Goal: Task Accomplishment & Management: Use online tool/utility

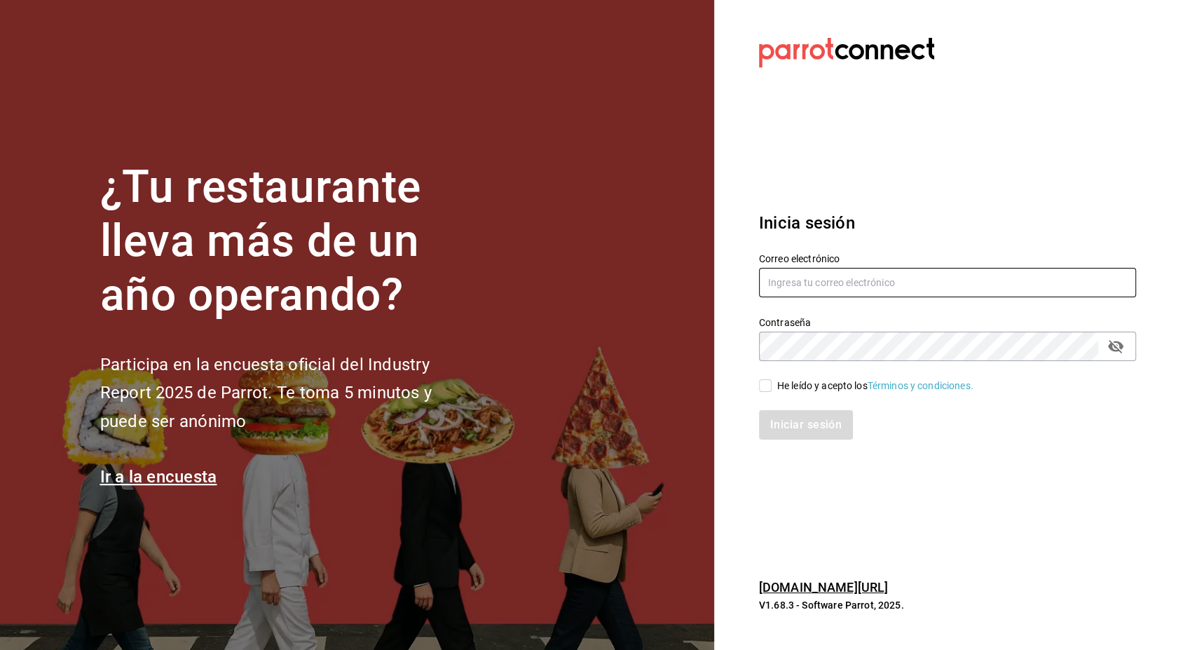
type input "[PERSON_NAME][EMAIL_ADDRESS][PERSON_NAME][DOMAIN_NAME]"
click at [768, 390] on input "He leído y acepto los Términos y condiciones." at bounding box center [765, 385] width 13 height 13
checkbox input "true"
click at [821, 425] on button "Iniciar sesión" at bounding box center [806, 424] width 95 height 29
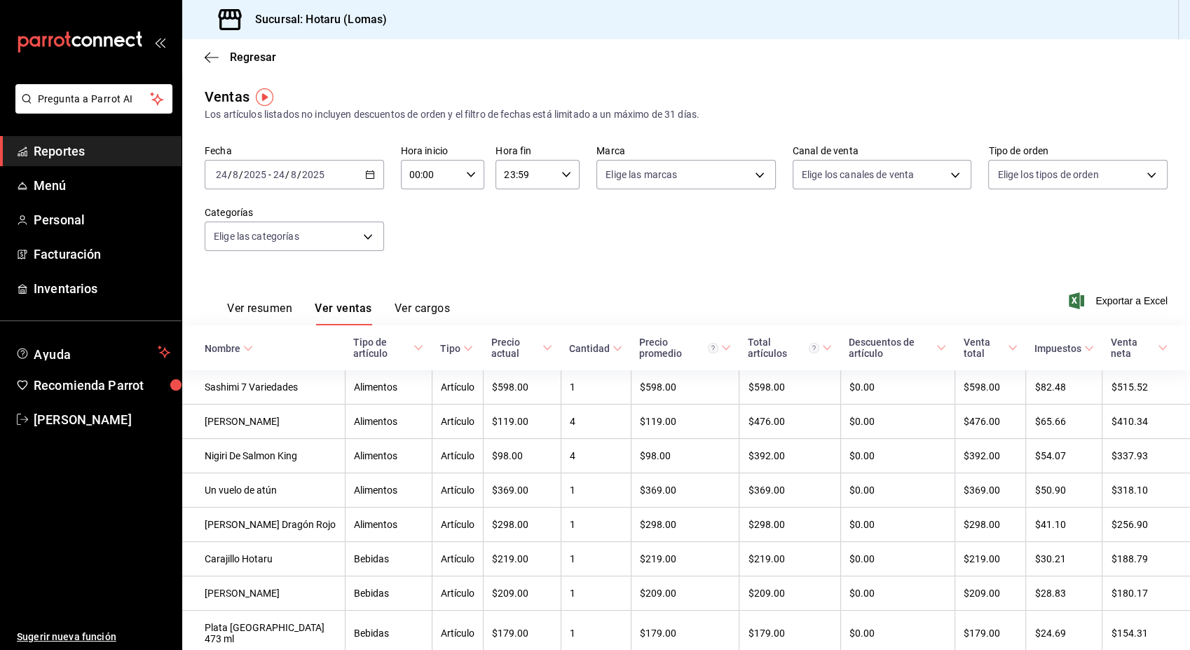
click at [667, 213] on div "Fecha [DATE] [DATE] - [DATE] [DATE] Hora inicio 00:00 Hora inicio Hora fin 23:5…" at bounding box center [686, 205] width 963 height 123
click at [365, 174] on icon "button" at bounding box center [370, 175] width 10 height 10
click at [266, 341] on span "Rango de fechas" at bounding box center [271, 343] width 109 height 15
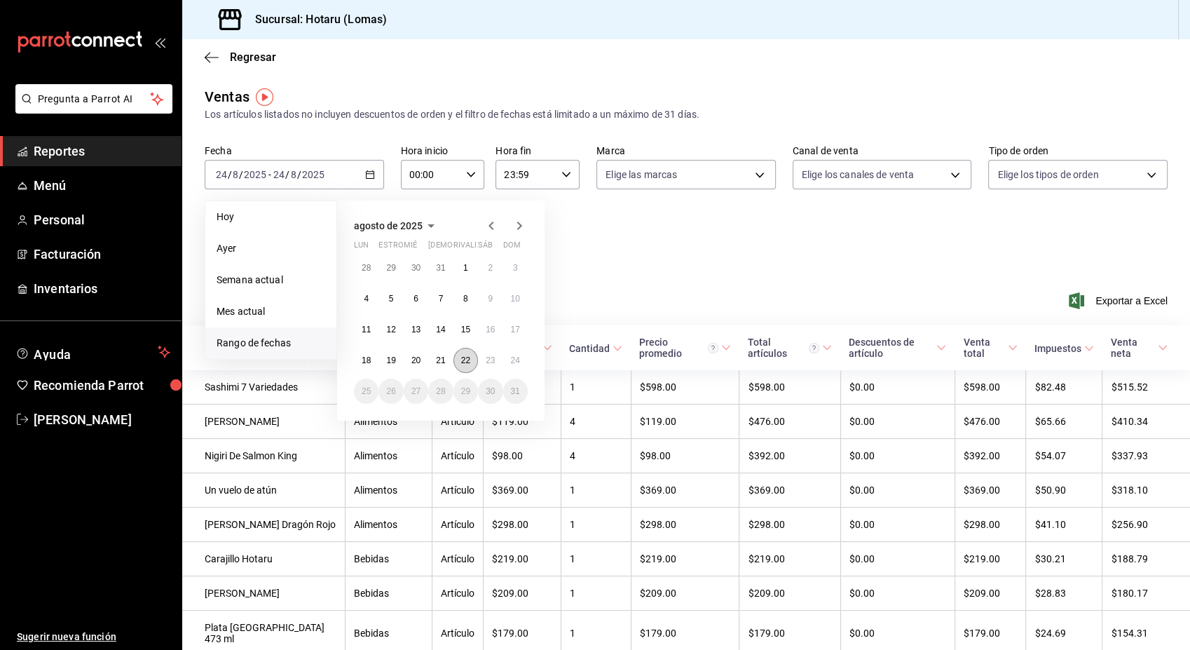
click at [467, 357] on abbr "22" at bounding box center [465, 360] width 9 height 10
click at [498, 366] on button "23" at bounding box center [490, 360] width 25 height 25
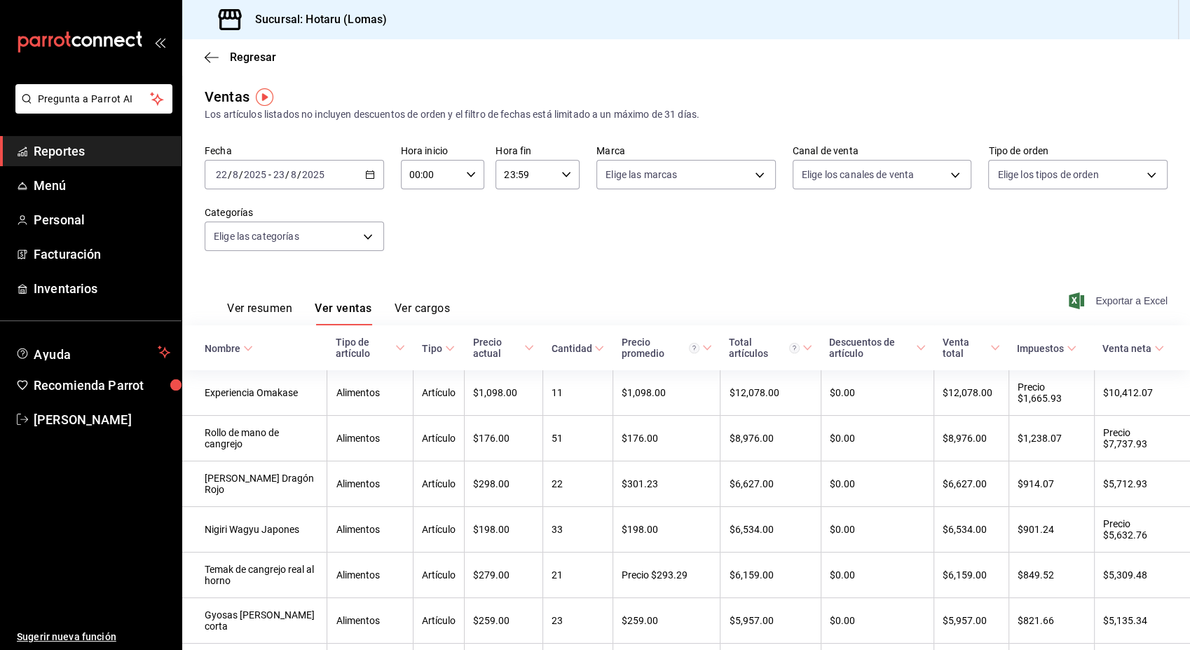
click at [1095, 302] on font "Exportar a Excel" at bounding box center [1131, 300] width 72 height 11
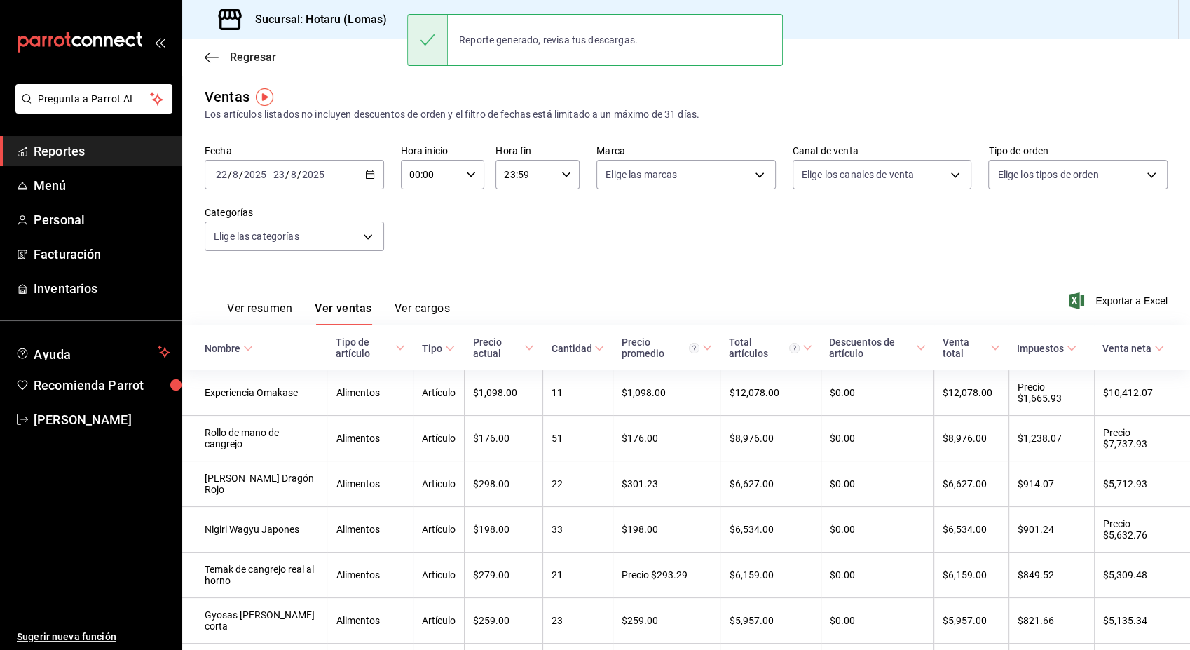
click at [207, 59] on icon "button" at bounding box center [212, 57] width 14 height 13
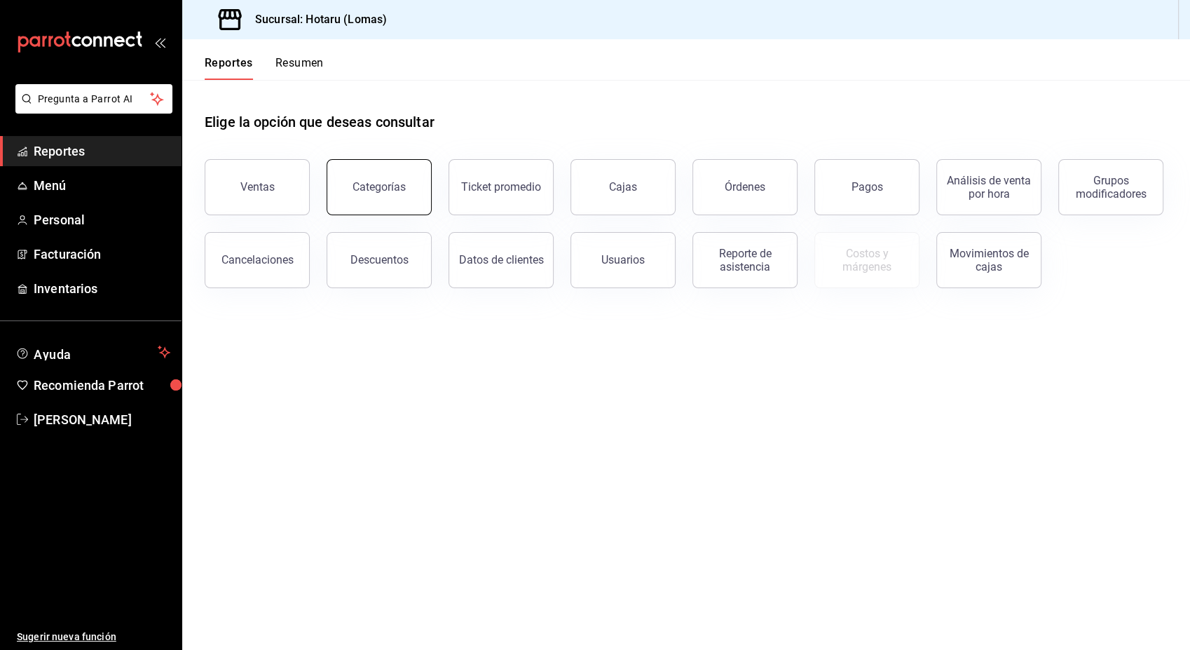
click at [392, 177] on button "Categorías" at bounding box center [379, 187] width 105 height 56
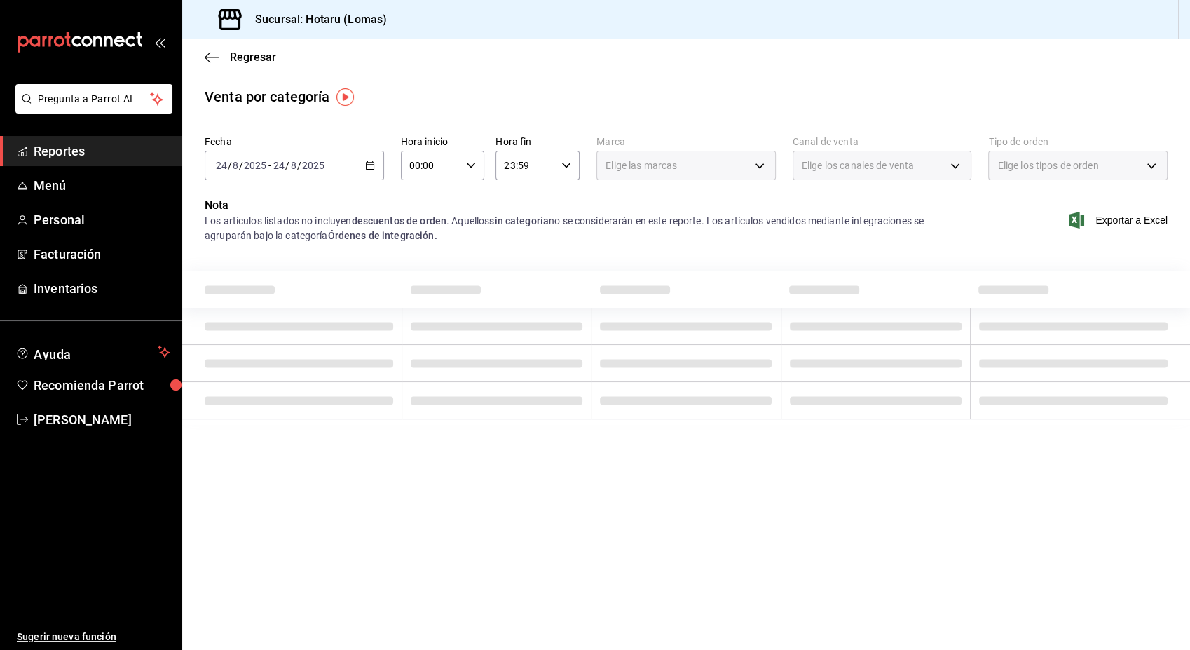
click at [364, 167] on div "[DATE] [DATE] - [DATE] [DATE]" at bounding box center [294, 165] width 179 height 29
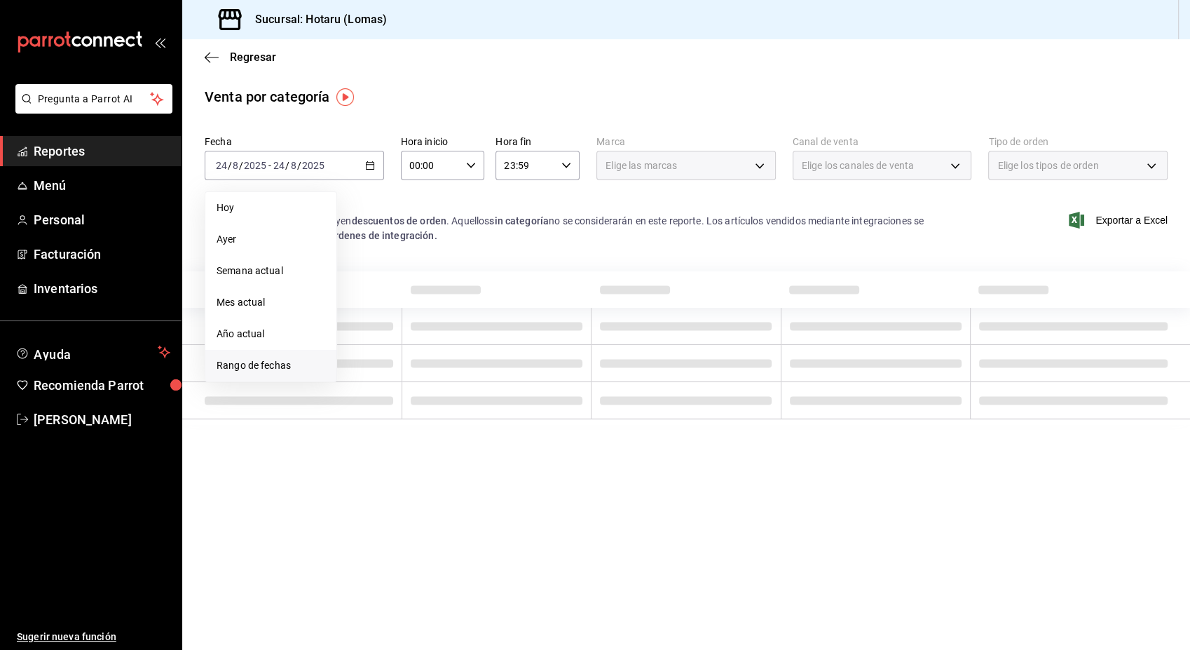
click at [292, 367] on span "Rango de fechas" at bounding box center [271, 365] width 109 height 15
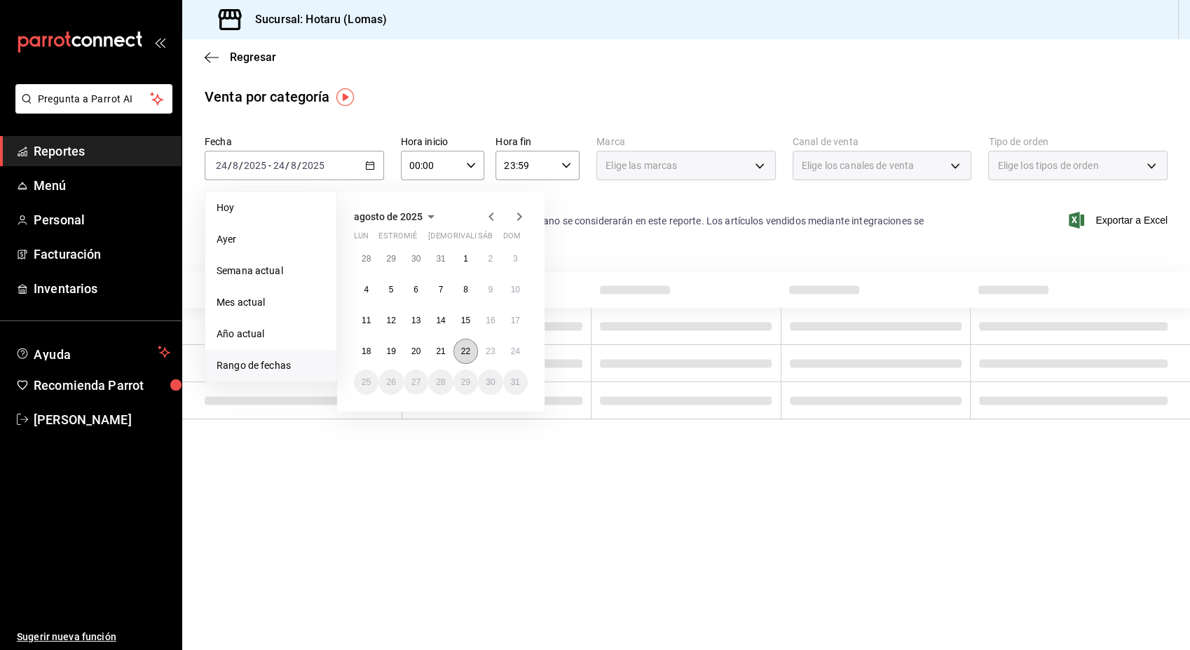
click at [465, 350] on abbr "22" at bounding box center [465, 351] width 9 height 10
click at [486, 355] on abbr "23" at bounding box center [490, 351] width 9 height 10
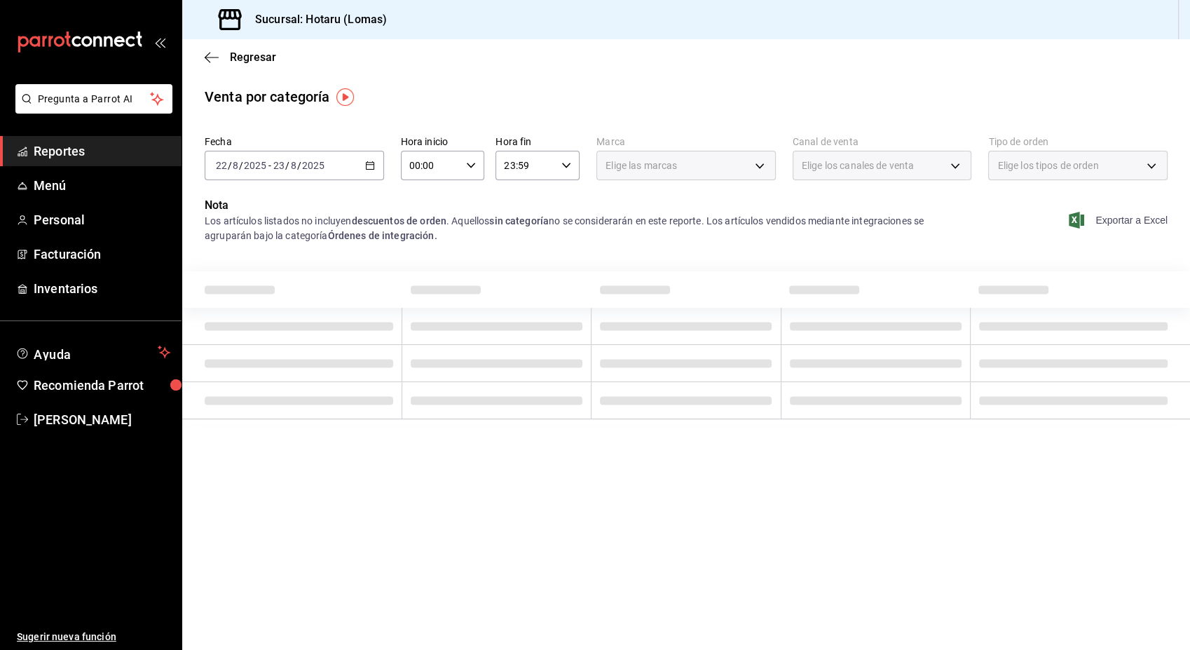
click at [1140, 223] on font "Exportar a Excel" at bounding box center [1131, 219] width 72 height 11
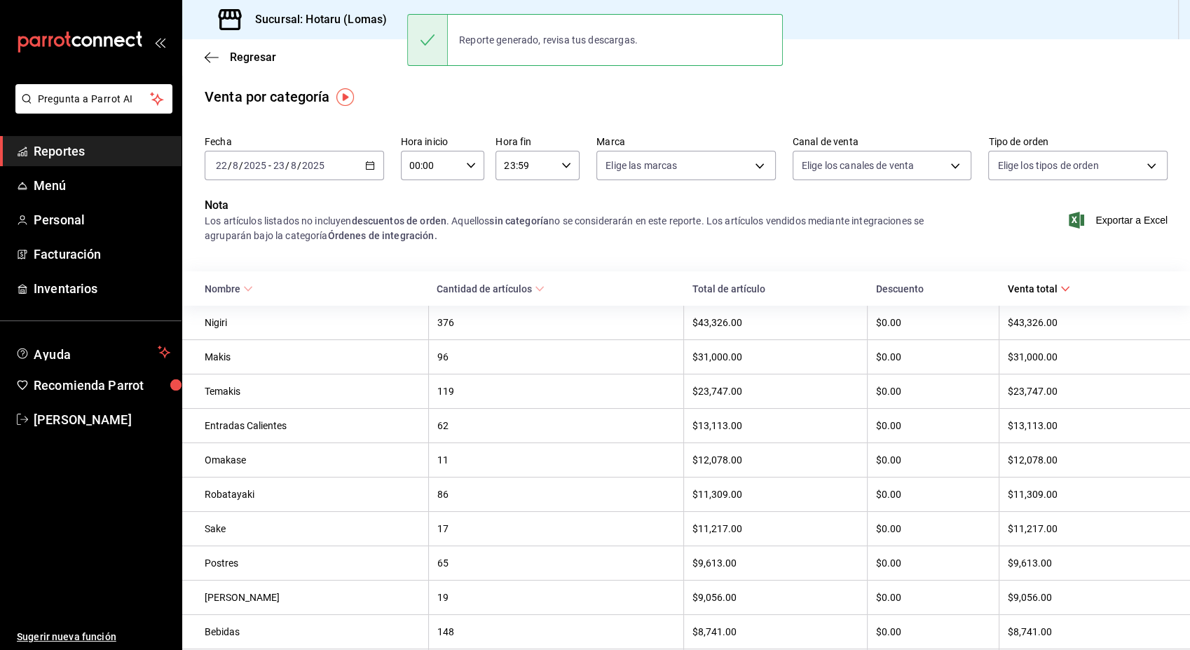
click at [360, 167] on div "[DATE] [DATE] - [DATE] [DATE]" at bounding box center [294, 165] width 179 height 29
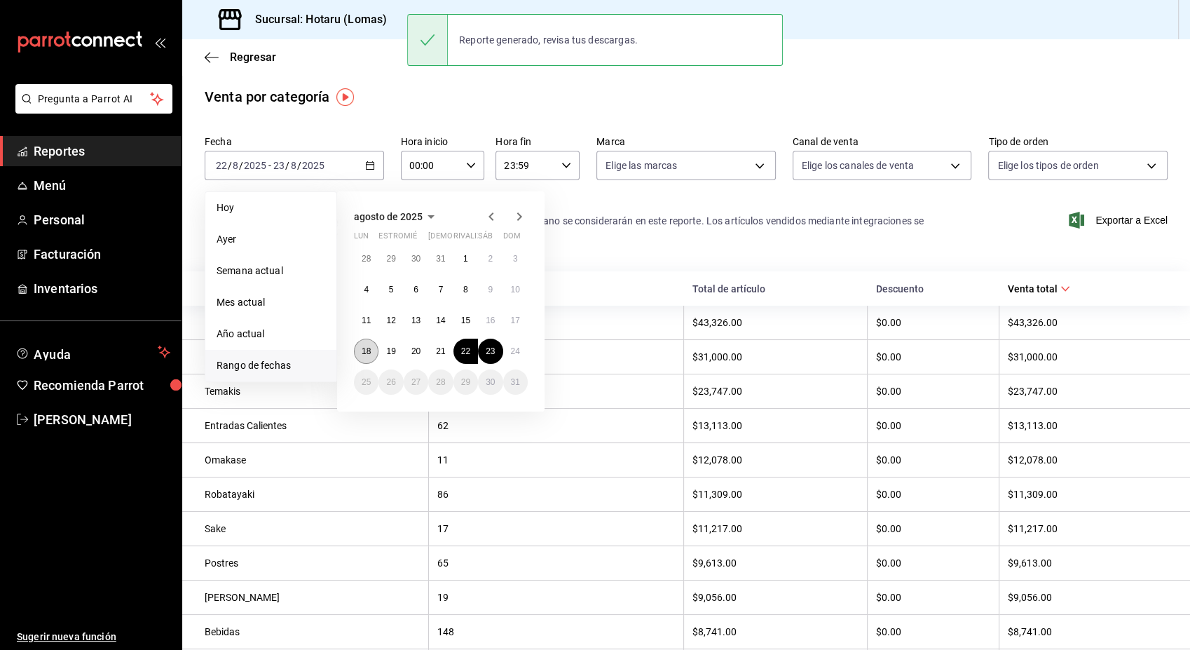
click at [363, 350] on abbr "18" at bounding box center [366, 351] width 9 height 10
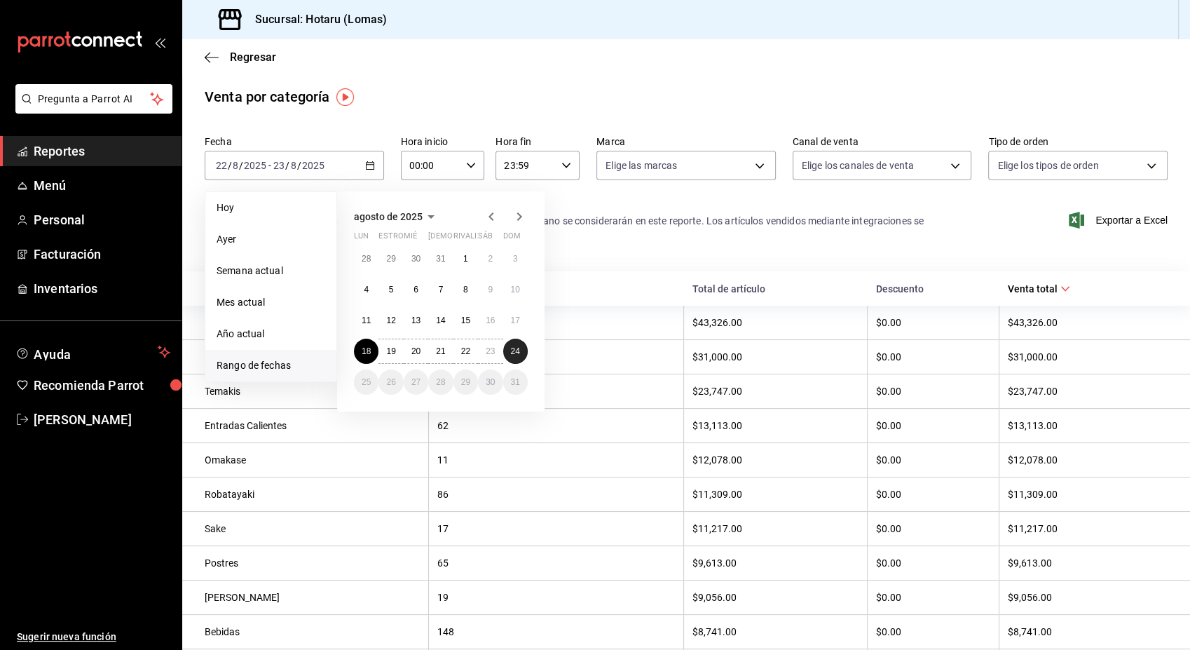
click at [511, 353] on abbr "24" at bounding box center [515, 351] width 9 height 10
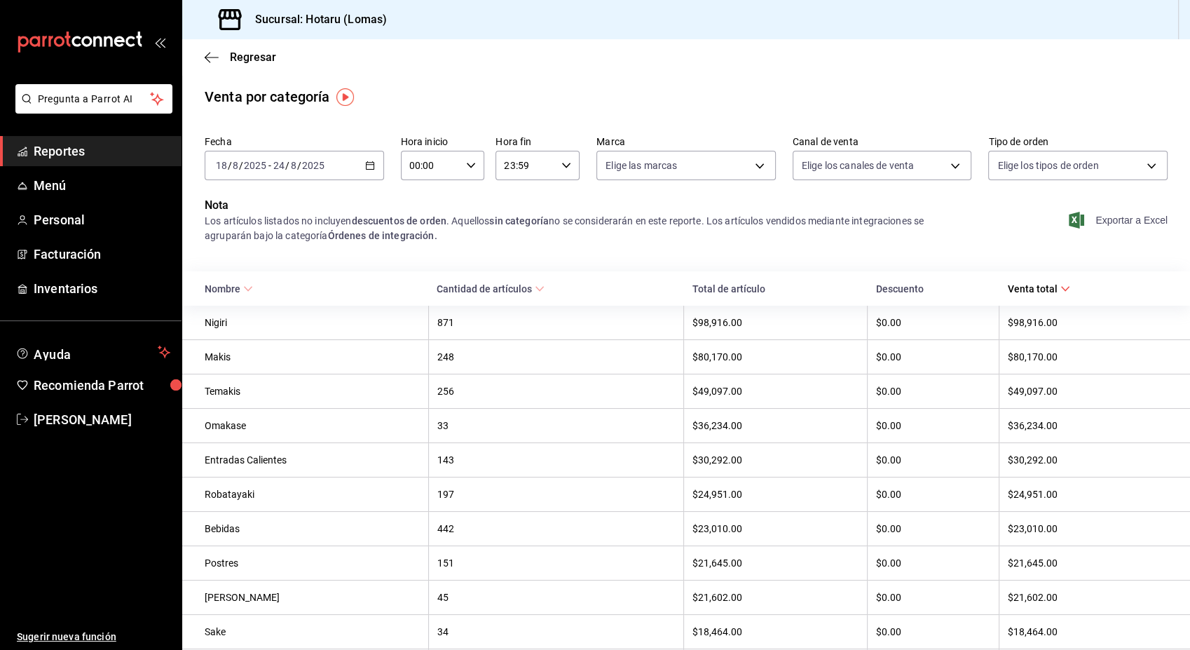
click at [1113, 216] on font "Exportar a Excel" at bounding box center [1131, 219] width 72 height 11
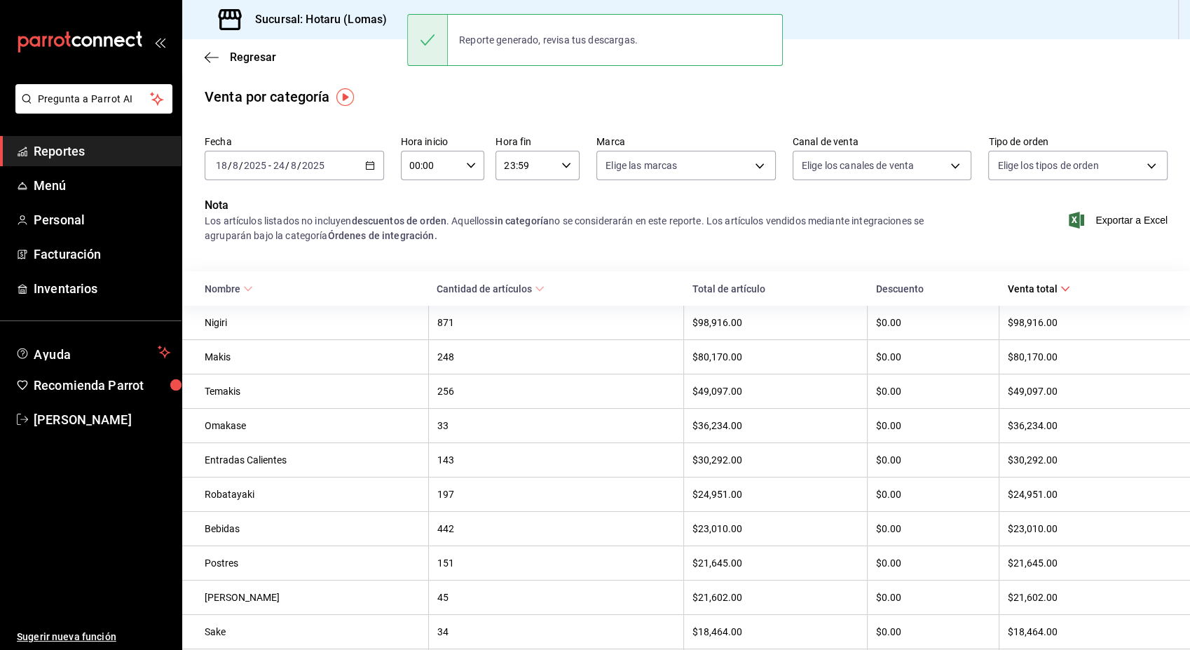
click at [275, 95] on div "Venta por categoría" at bounding box center [267, 96] width 125 height 21
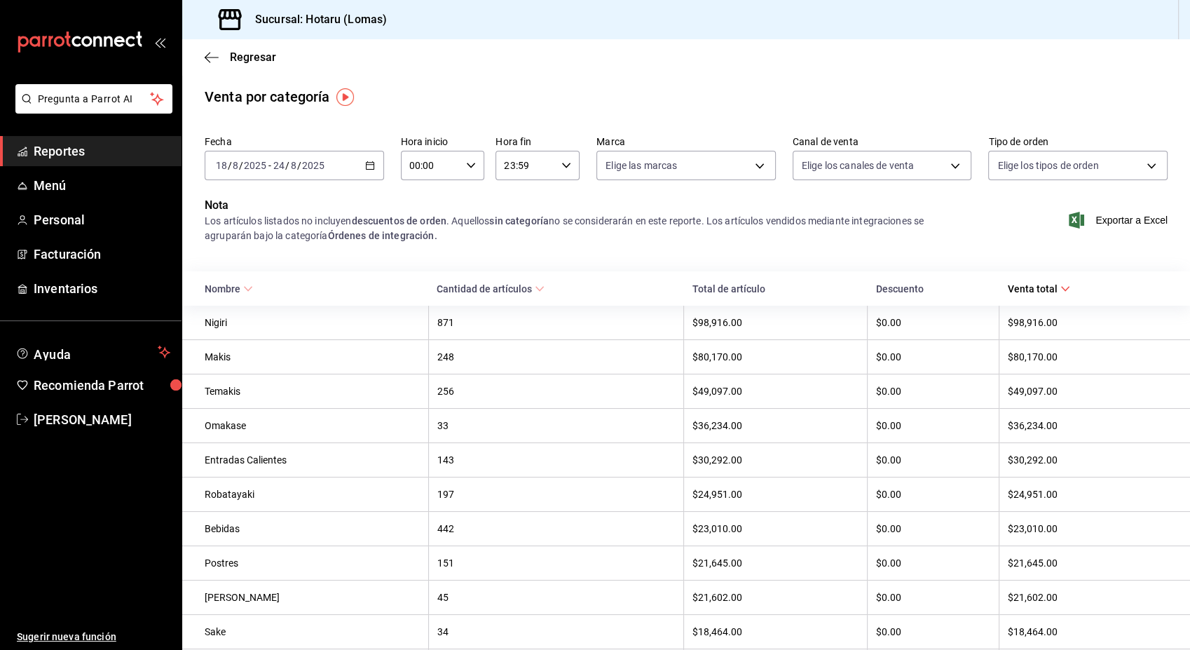
click at [365, 162] on icon "button" at bounding box center [370, 165] width 10 height 10
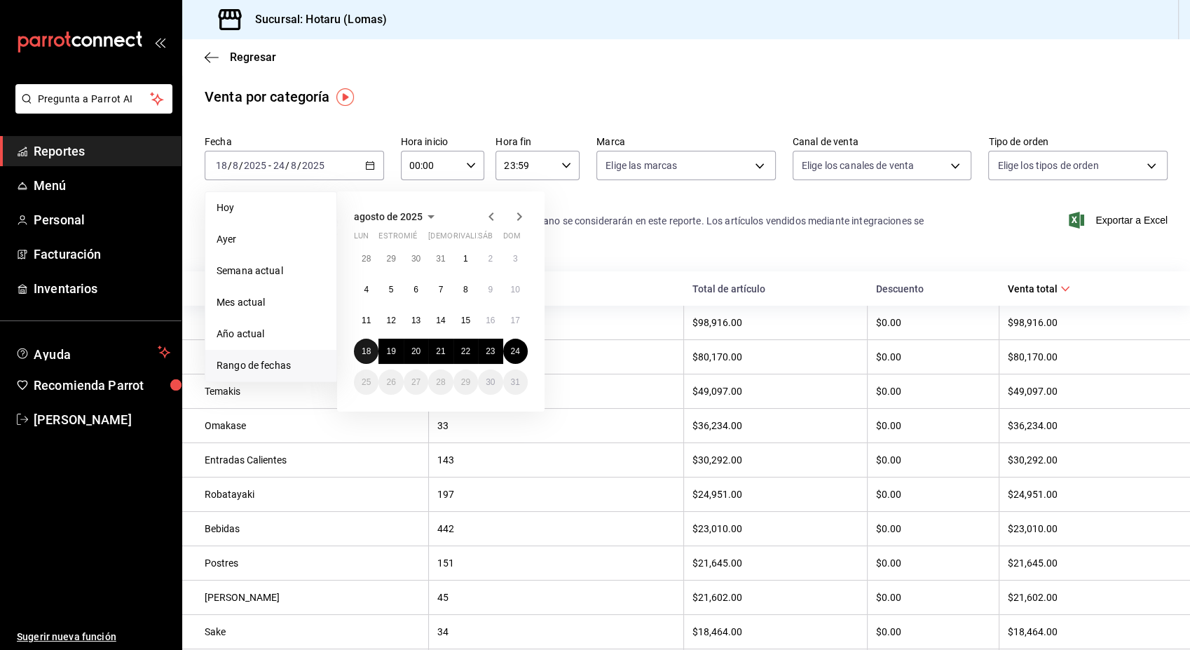
click at [362, 344] on button "18" at bounding box center [366, 350] width 25 height 25
click at [402, 424] on div "Omakase" at bounding box center [312, 425] width 215 height 11
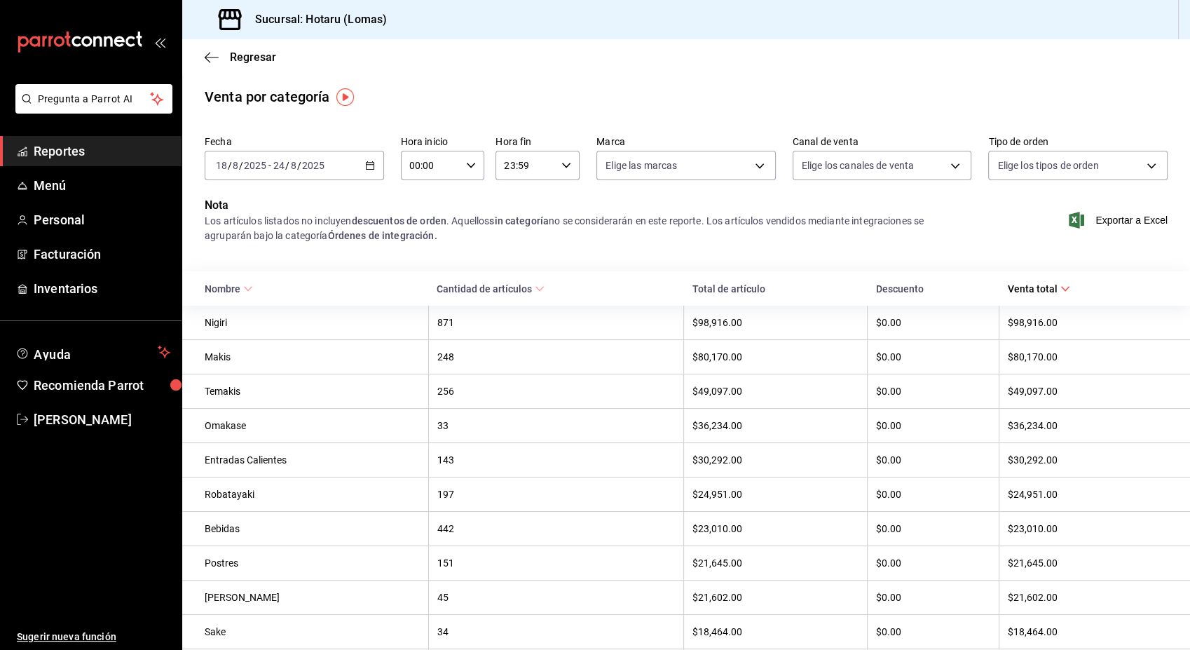
click at [372, 167] on div "[DATE] [DATE] - [DATE] [DATE]" at bounding box center [294, 165] width 179 height 29
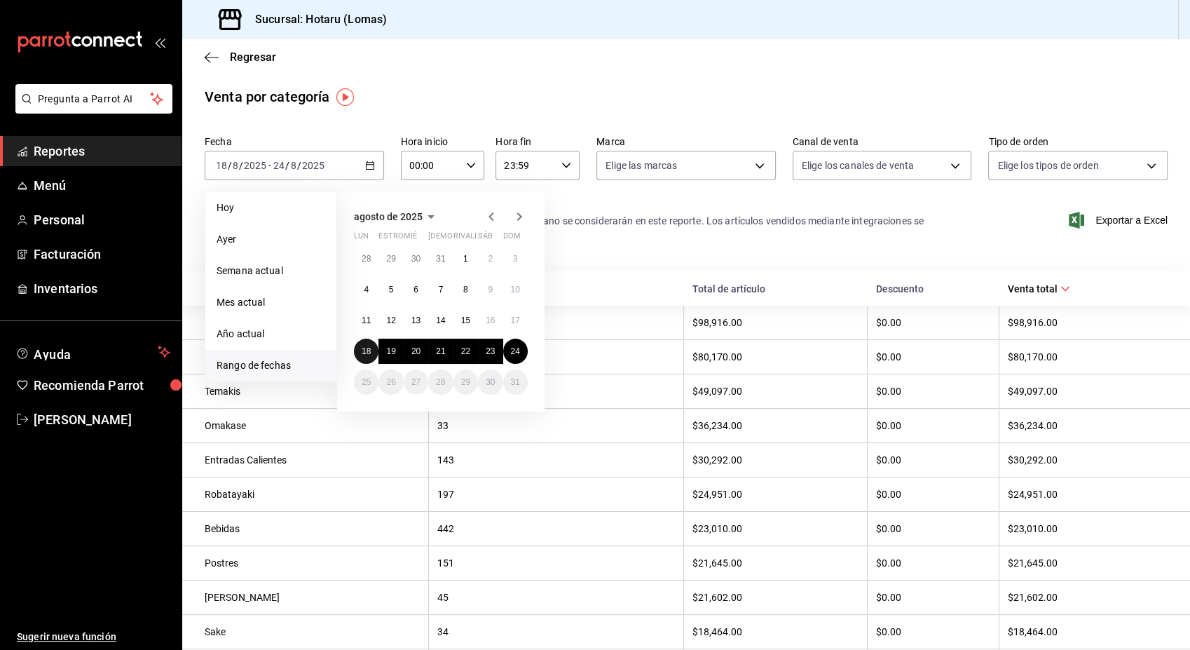
click at [362, 354] on abbr "18" at bounding box center [366, 351] width 9 height 10
drag, startPoint x: 362, startPoint y: 354, endPoint x: 520, endPoint y: 350, distance: 157.7
click at [520, 350] on div "28 29 30 31 1 2 3 4 5 6 7 8 9 10 11 12 13 14 15 16 17 18 19 20 21 22 23 24 25 2…" at bounding box center [441, 320] width 174 height 149
click at [520, 350] on button "24" at bounding box center [515, 350] width 25 height 25
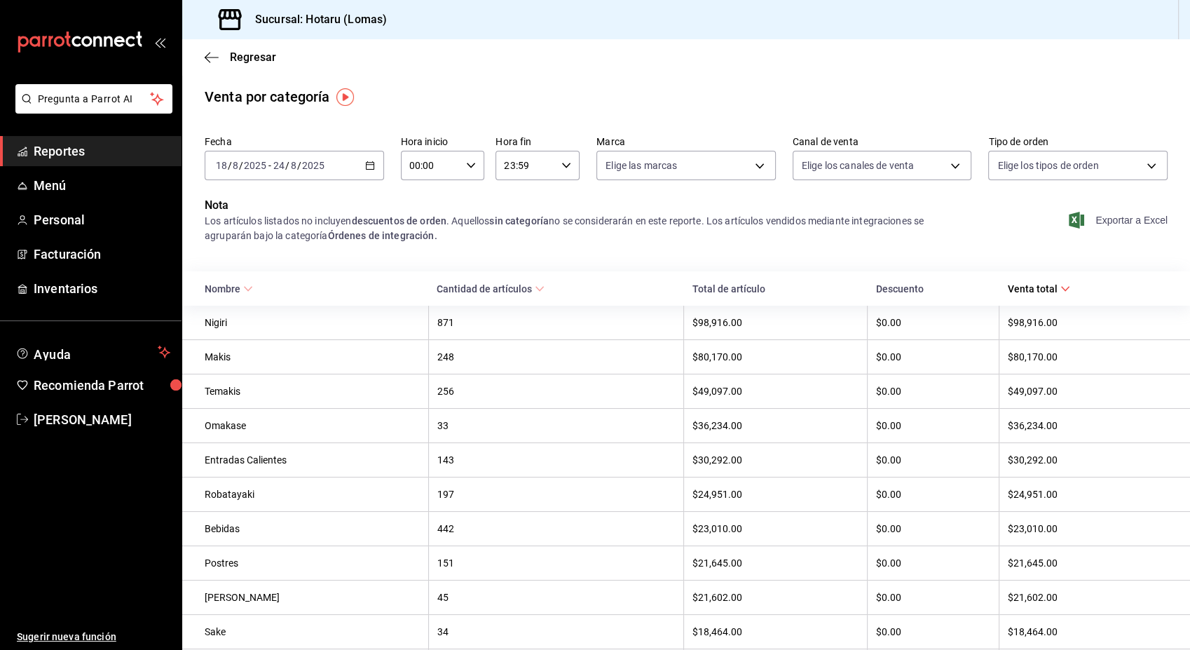
click at [1113, 221] on font "Exportar a Excel" at bounding box center [1131, 219] width 72 height 11
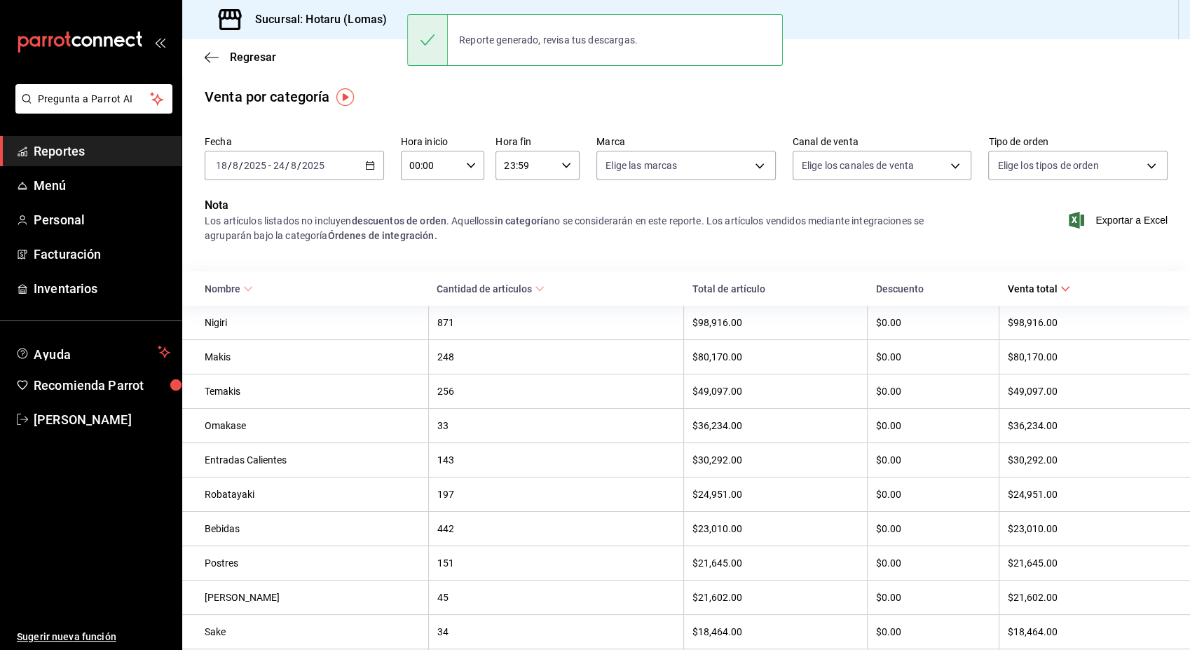
click at [201, 61] on div "Regresar" at bounding box center [686, 57] width 1008 height 36
click at [202, 63] on div "Regresar" at bounding box center [686, 57] width 1008 height 36
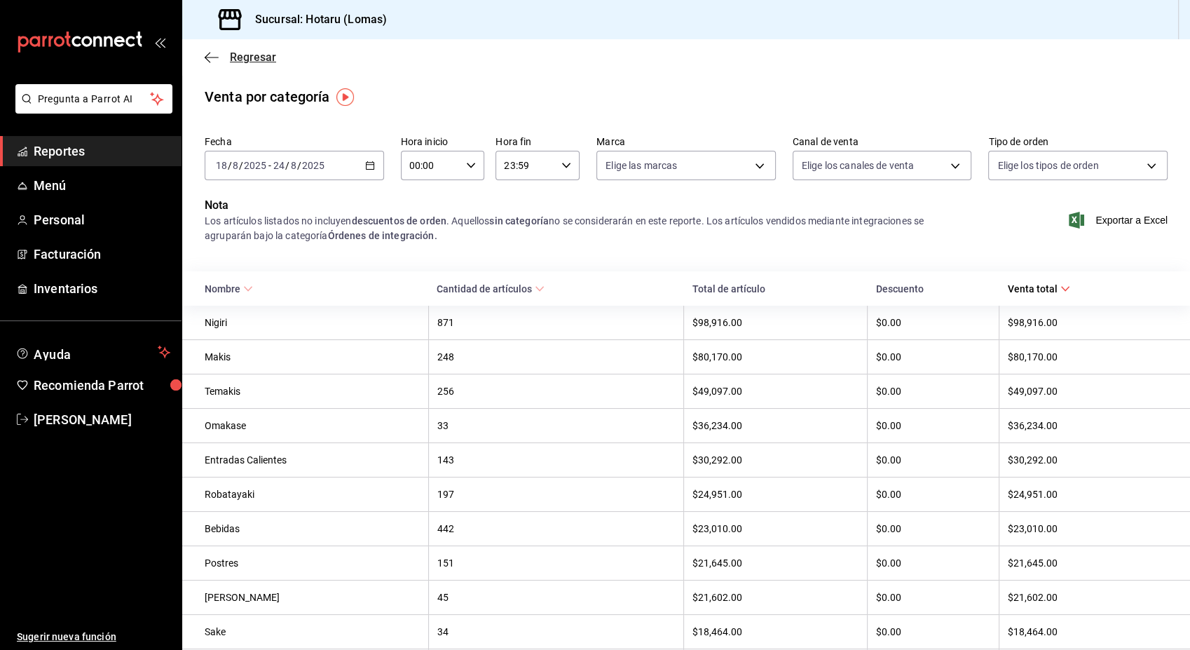
click at [214, 57] on icon "button" at bounding box center [212, 57] width 14 height 1
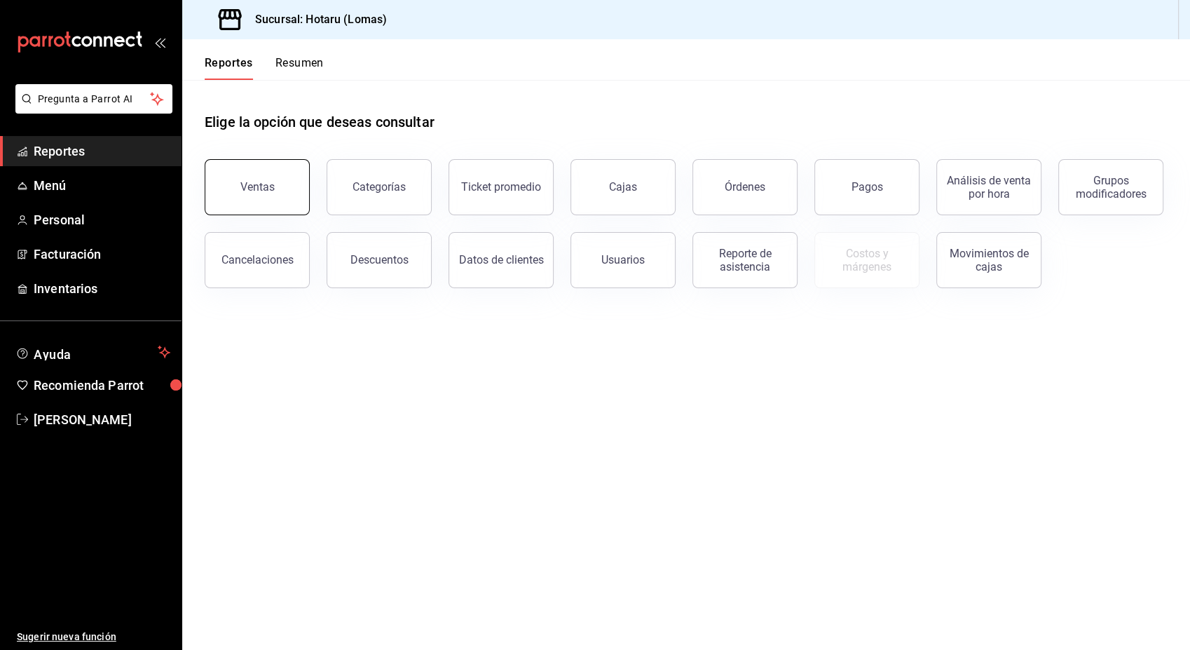
click at [241, 193] on button "Ventas" at bounding box center [257, 187] width 105 height 56
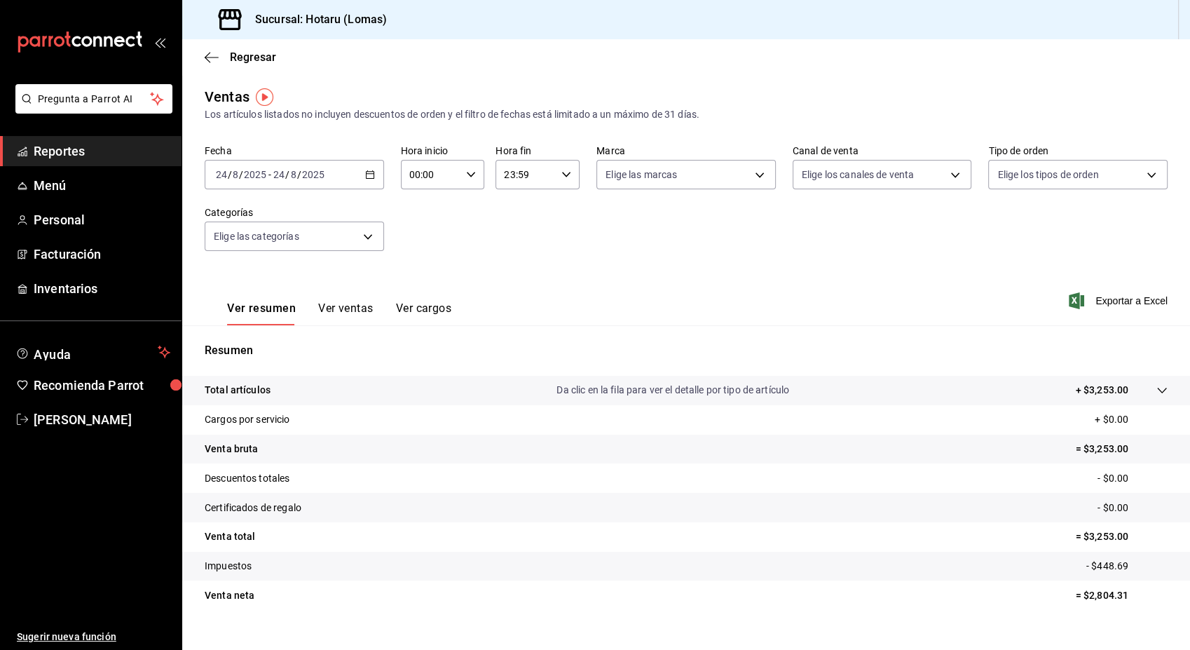
click at [366, 175] on \(Stroke\) "button" at bounding box center [370, 175] width 8 height 8
click at [266, 338] on span "Rango de fechas" at bounding box center [271, 343] width 109 height 15
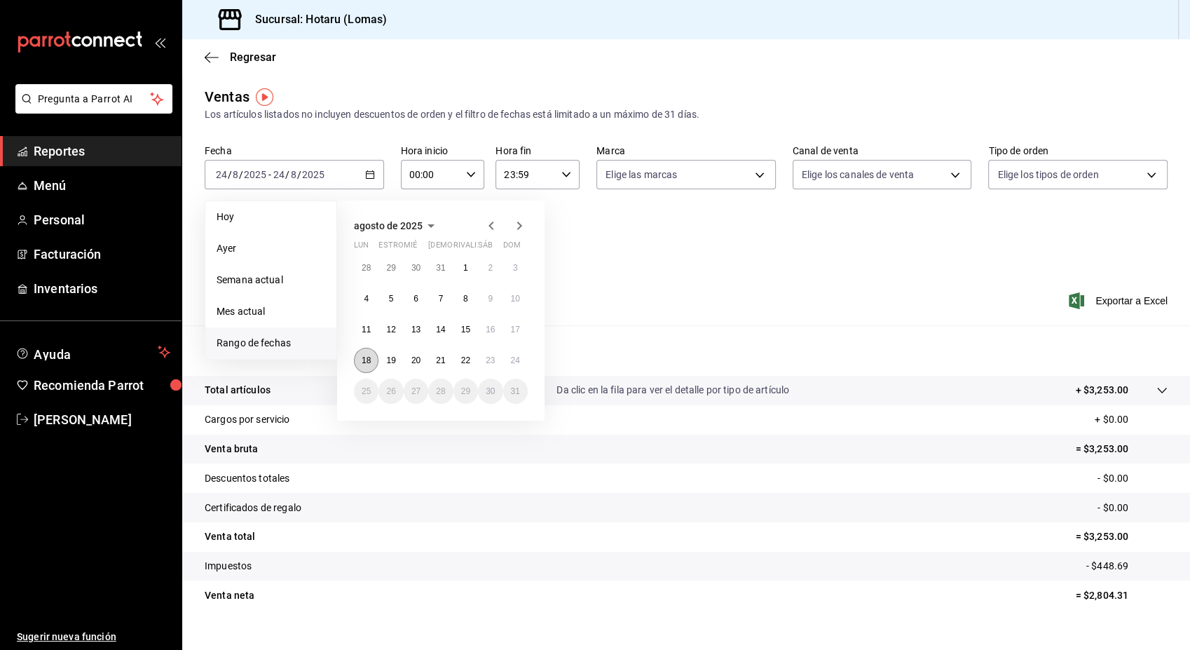
click at [359, 360] on button "18" at bounding box center [366, 360] width 25 height 25
click at [518, 365] on button "24" at bounding box center [515, 360] width 25 height 25
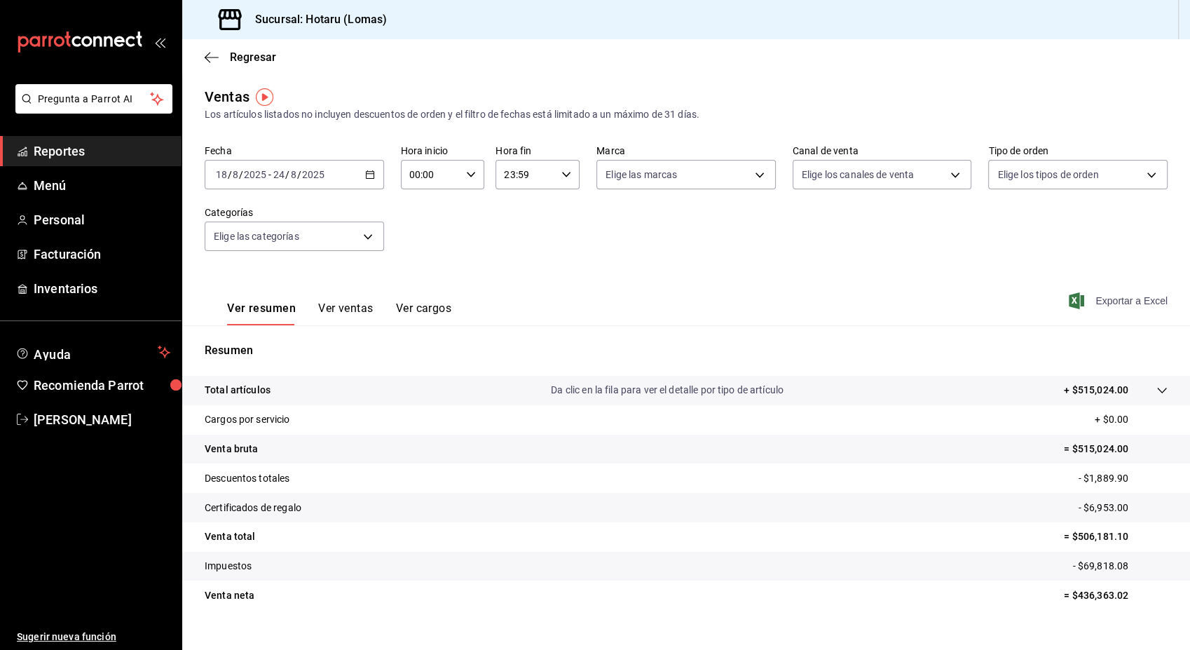
click at [1121, 301] on font "Exportar a Excel" at bounding box center [1131, 300] width 72 height 11
click at [417, 76] on main "Regresar Ventas Los artículos listados no incluyen descuentos de orden y el fil…" at bounding box center [686, 355] width 1008 height 632
